Goal: Task Accomplishment & Management: Manage account settings

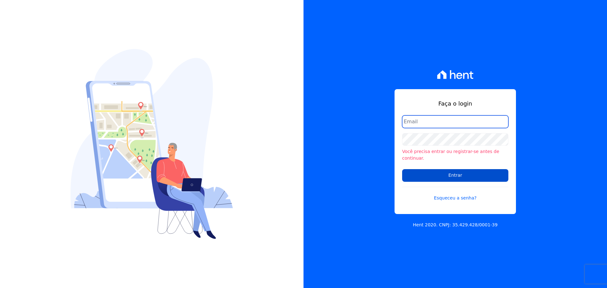
type input "[EMAIL_ADDRESS][DOMAIN_NAME]"
click at [485, 174] on input "Entrar" at bounding box center [455, 175] width 106 height 13
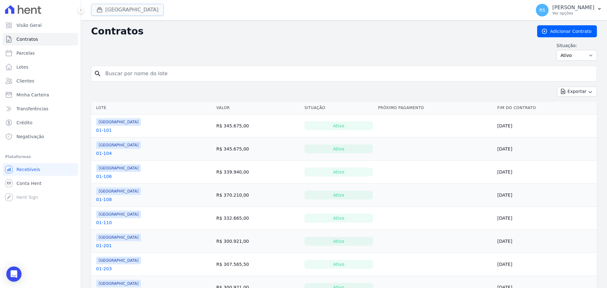
click at [138, 11] on button "[GEOGRAPHIC_DATA]" at bounding box center [127, 10] width 73 height 12
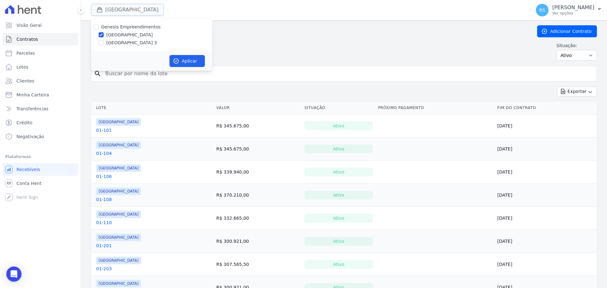
click at [138, 11] on button "Estação Nogueira" at bounding box center [127, 10] width 73 height 12
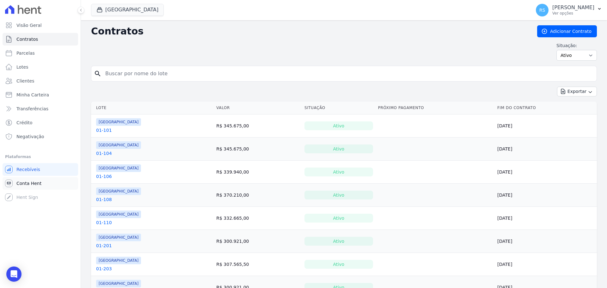
click at [26, 185] on span "Conta Hent" at bounding box center [28, 183] width 25 height 6
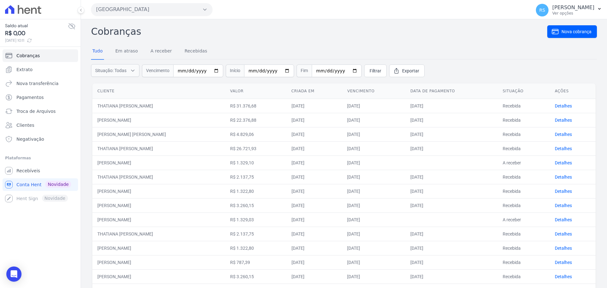
click at [193, 13] on button "Estação Nogueira" at bounding box center [151, 9] width 121 height 13
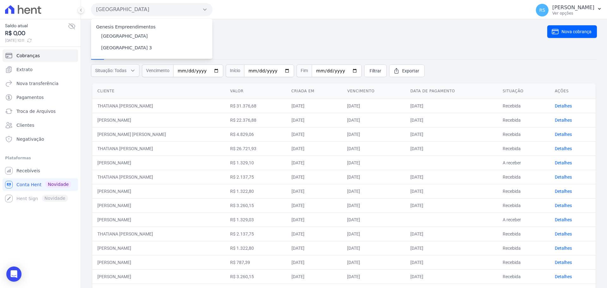
click at [194, 13] on button "Estação Nogueira" at bounding box center [151, 9] width 121 height 13
